Goal: Information Seeking & Learning: Check status

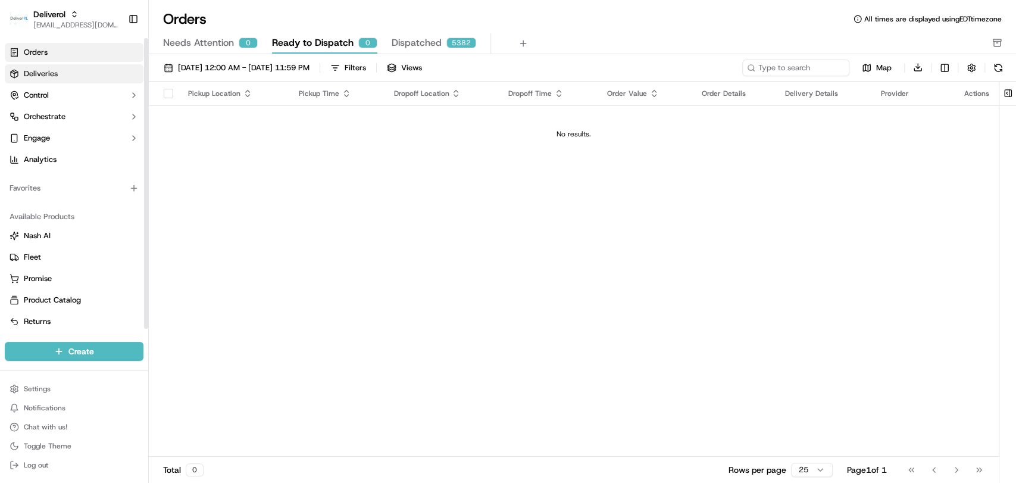
click at [84, 73] on link "Deliveries" at bounding box center [74, 73] width 139 height 19
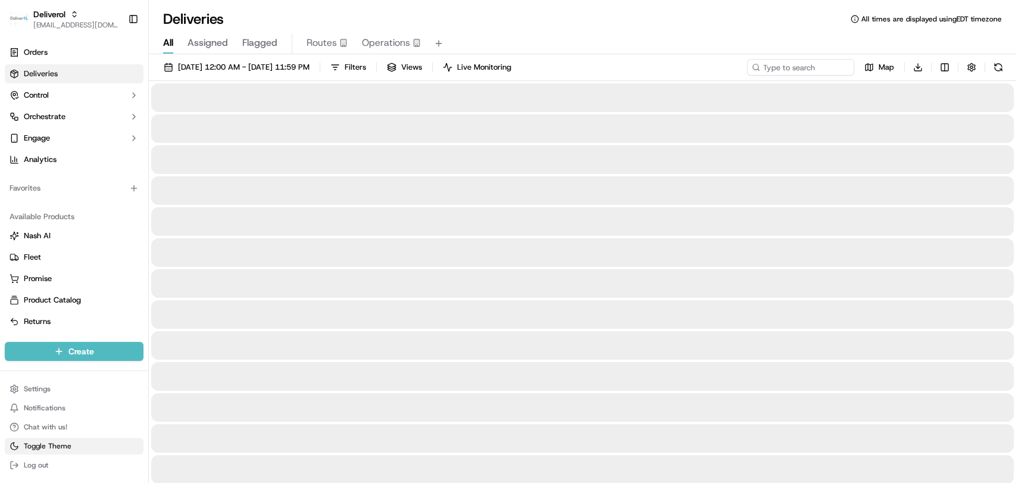
click at [37, 446] on span "Toggle Theme" at bounding box center [48, 446] width 48 height 10
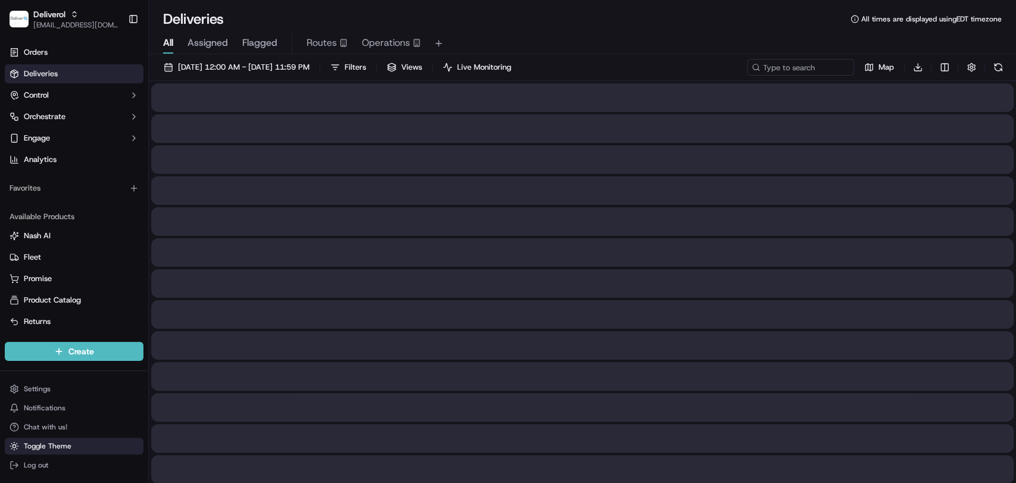
click at [37, 446] on span "Toggle Theme" at bounding box center [48, 446] width 48 height 10
